Goal: Information Seeking & Learning: Learn about a topic

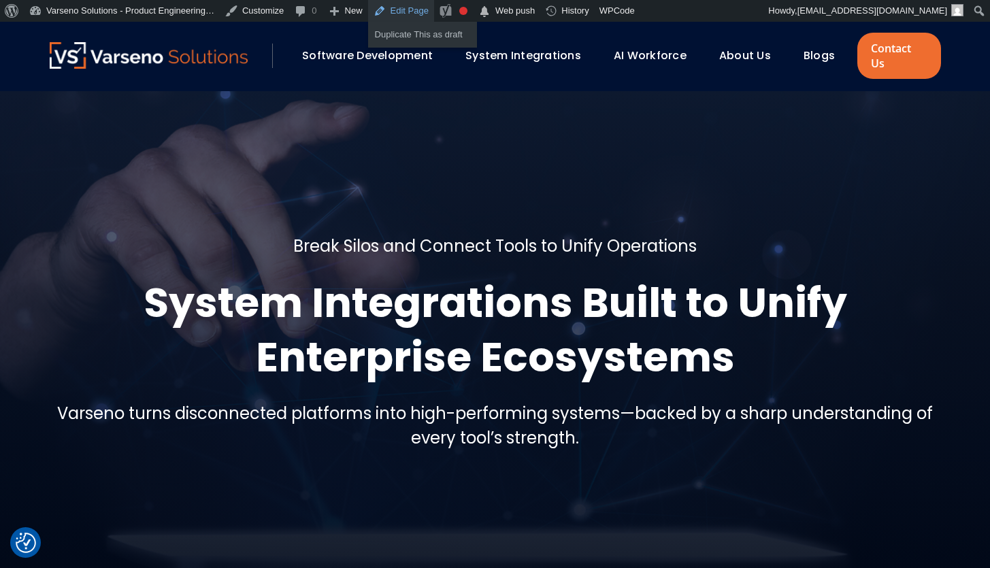
click at [418, 18] on link "Edit Page" at bounding box center [401, 11] width 66 height 22
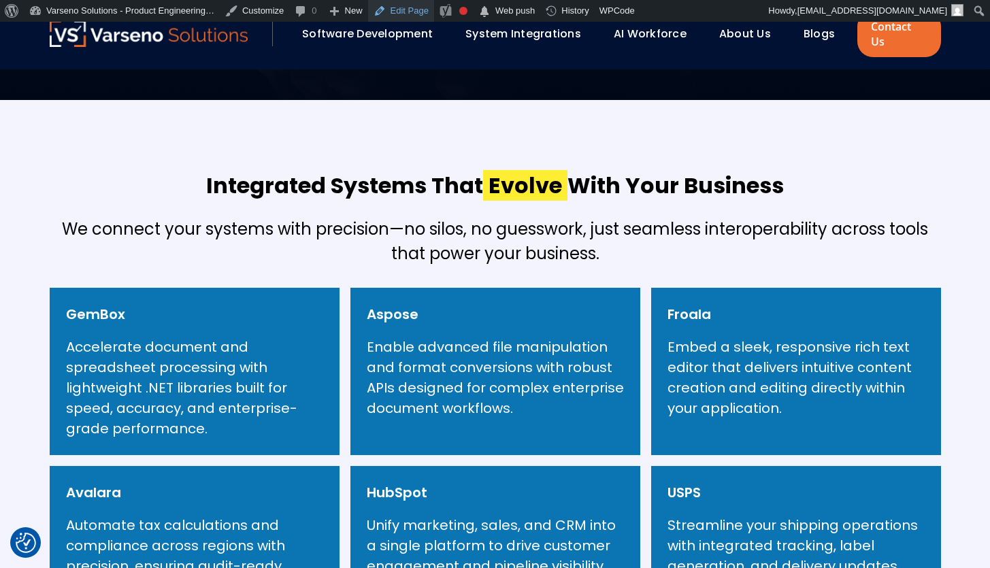
scroll to position [693, 0]
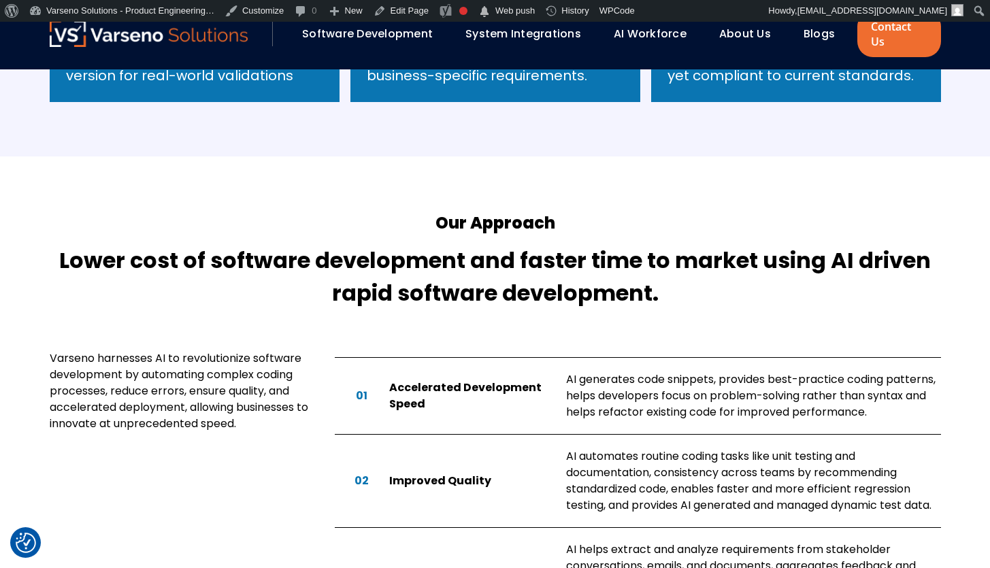
scroll to position [621, 0]
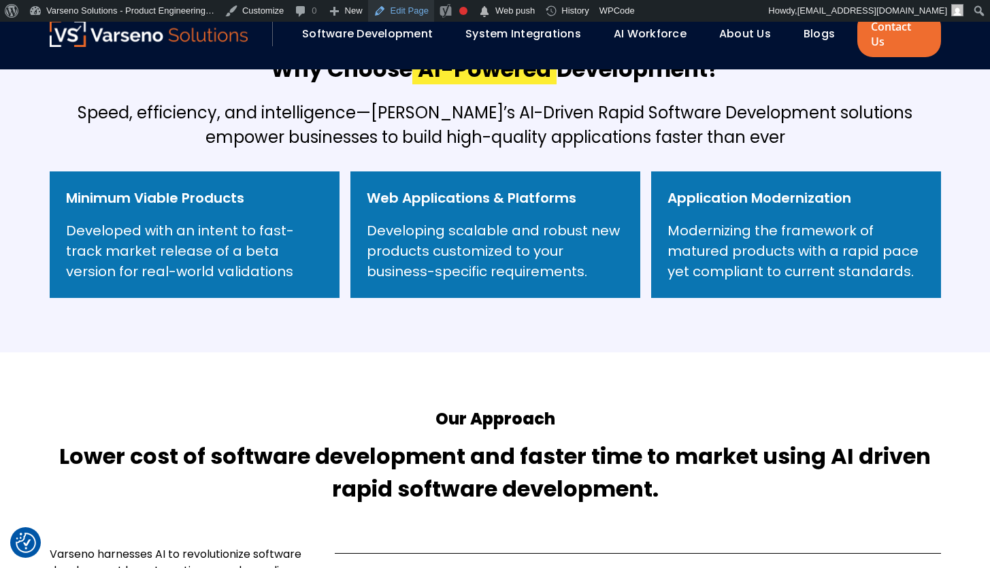
click at [417, 12] on link "Edit Page" at bounding box center [401, 11] width 66 height 22
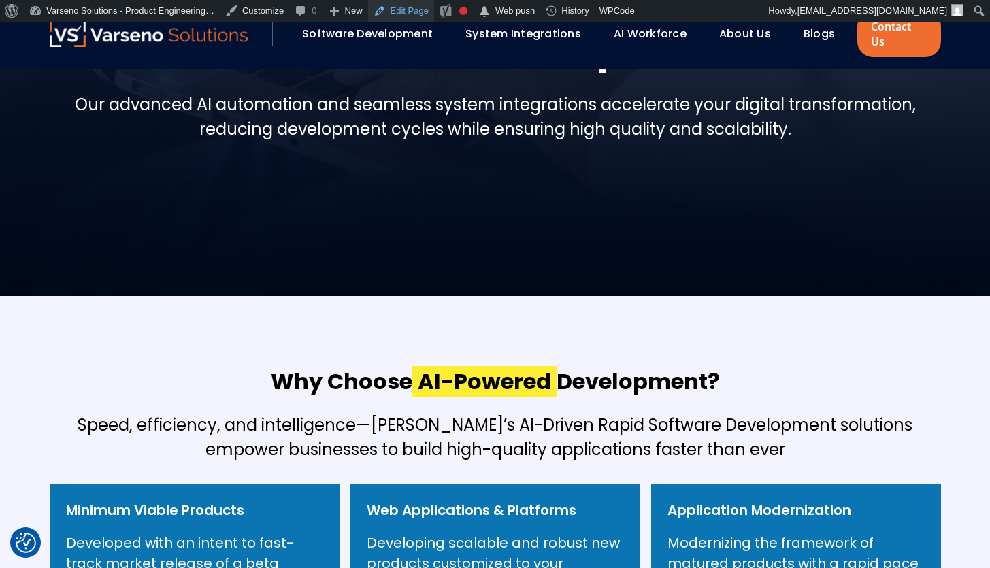
scroll to position [0, 0]
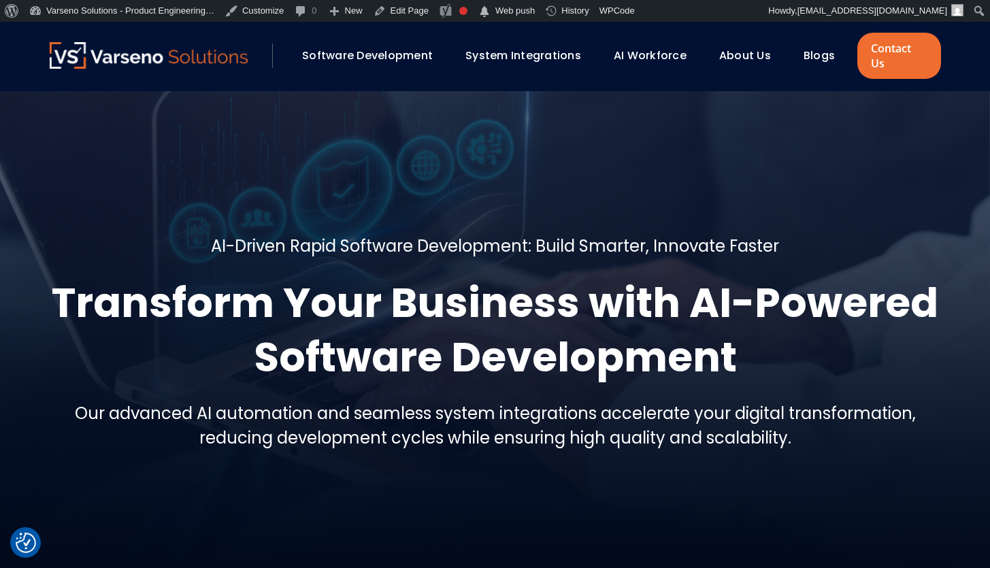
click at [237, 234] on h5 "AI-Driven Rapid Software Development: Build Smarter, Innovate Faster" at bounding box center [495, 246] width 568 height 24
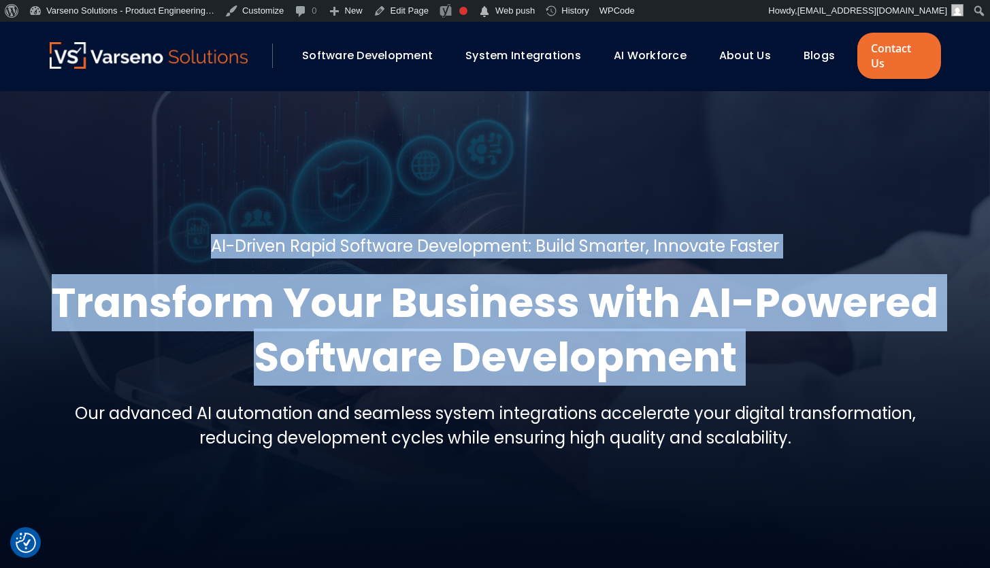
drag, startPoint x: 237, startPoint y: 226, endPoint x: 401, endPoint y: 267, distance: 169.2
click at [401, 269] on div "AI-Driven Rapid Software Development: Build Smarter, Innovate Faster Transform …" at bounding box center [495, 348] width 891 height 228
click at [401, 276] on h1 "Transform Your Business with AI-Powered Software Development" at bounding box center [495, 330] width 891 height 109
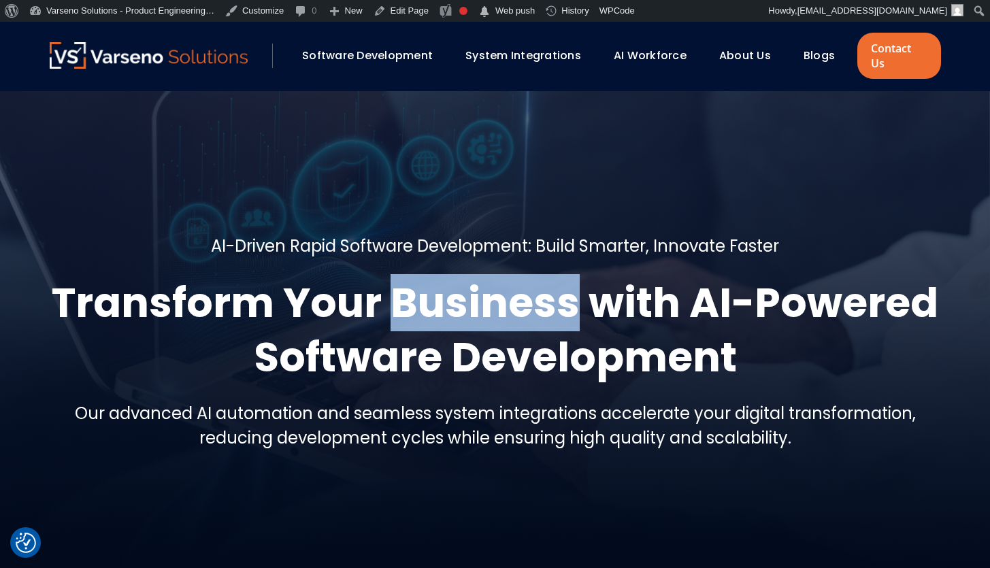
click at [401, 276] on h1 "Transform Your Business with AI-Powered Software Development" at bounding box center [495, 330] width 891 height 109
